Goal: Transaction & Acquisition: Subscribe to service/newsletter

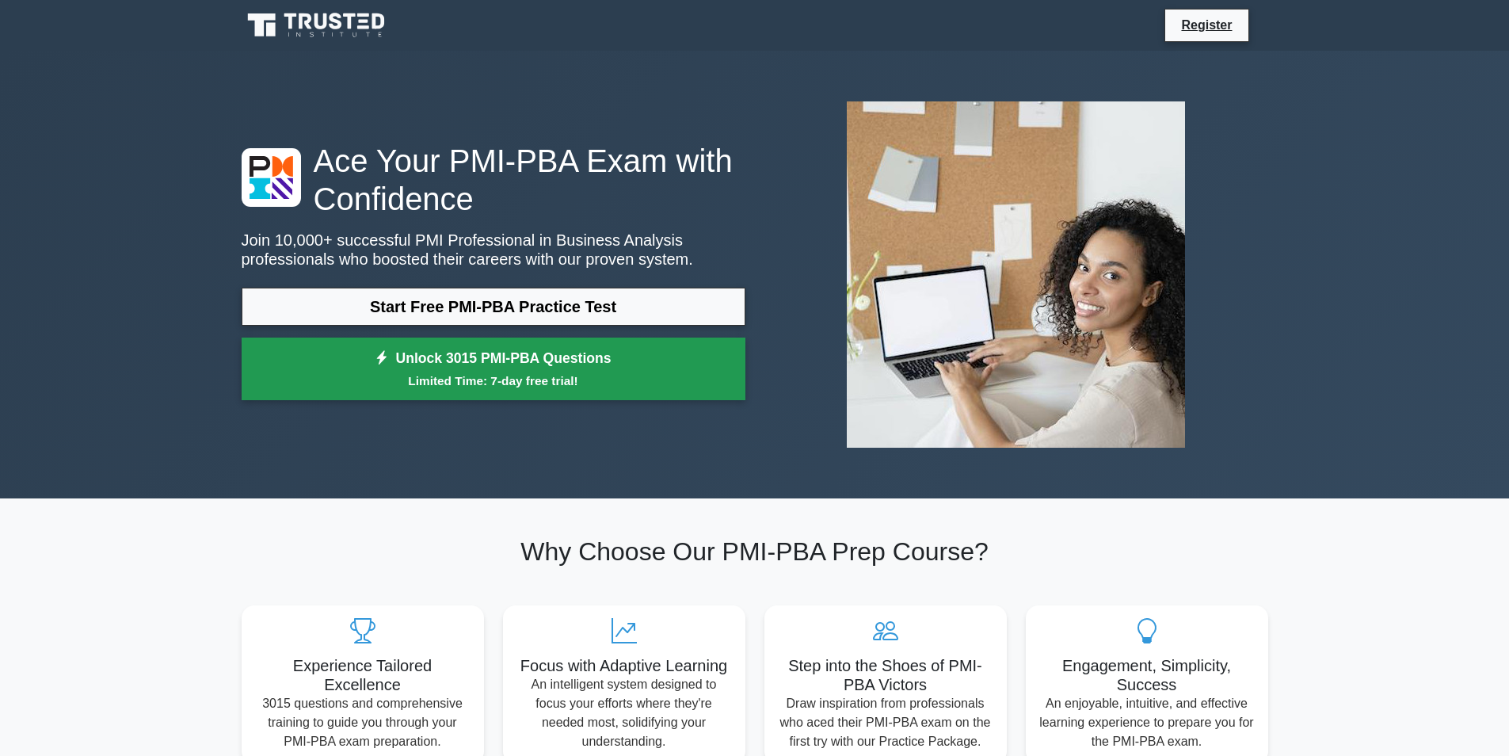
click at [728, 362] on link "Unlock 3015 PMI-PBA Questions Limited Time: 7-day free trial!" at bounding box center [494, 368] width 504 height 63
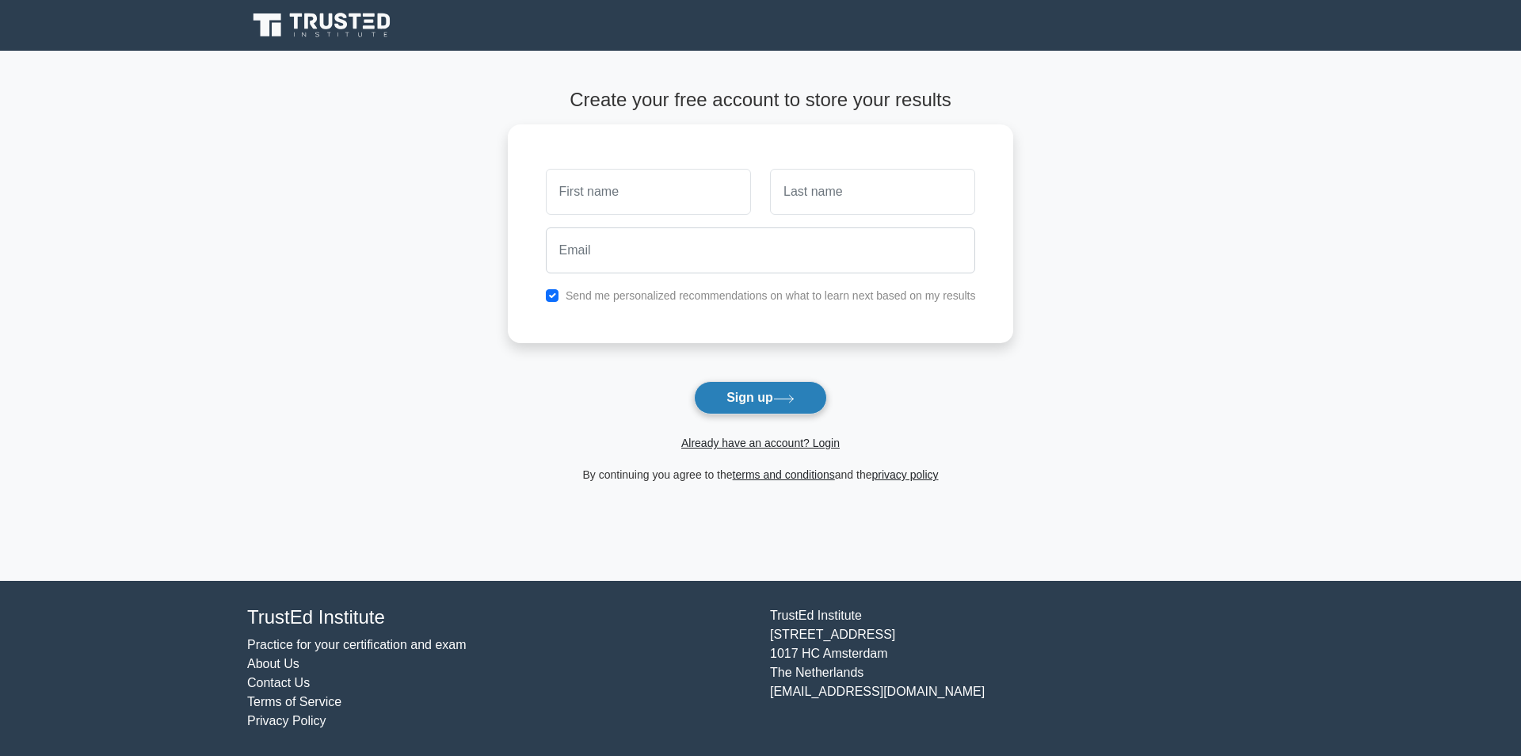
click at [789, 395] on icon at bounding box center [783, 398] width 21 height 9
click at [804, 410] on button "Sign up" at bounding box center [760, 397] width 133 height 33
click at [740, 406] on button "Sign up" at bounding box center [760, 397] width 133 height 33
